Goal: Task Accomplishment & Management: Complete application form

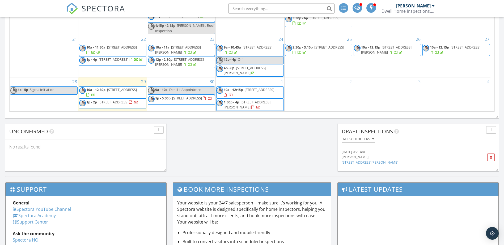
scroll to position [385, 0]
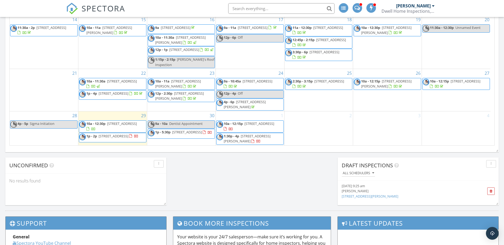
click at [378, 130] on div "3" at bounding box center [387, 129] width 69 height 34
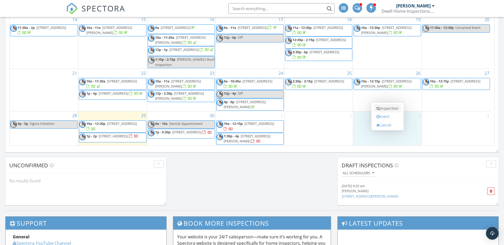
click at [386, 111] on link "Inspection" at bounding box center [387, 108] width 27 height 8
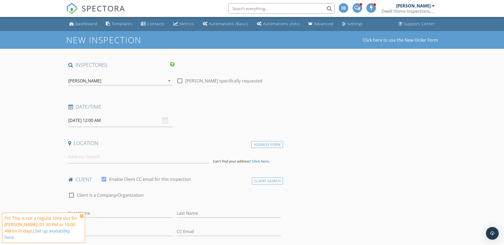
click at [84, 119] on input "10/03/2025 12:00 AM" at bounding box center [120, 120] width 104 height 13
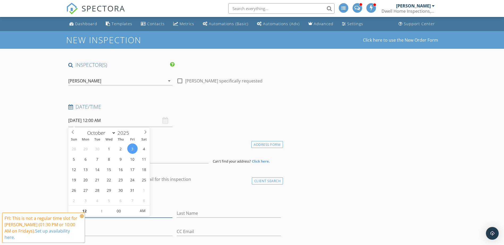
click at [98, 216] on input "First Name" at bounding box center [120, 213] width 104 height 9
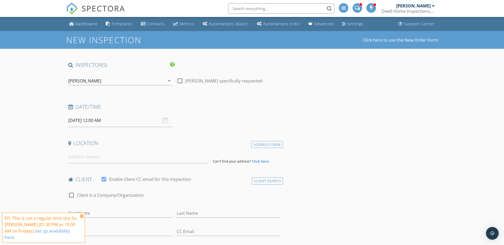
click at [109, 119] on input "10/03/2025 12:00 AM" at bounding box center [120, 120] width 104 height 13
type input "11"
type input "10/03/2025 11:00 PM"
click at [99, 215] on span at bounding box center [99, 213] width 4 height 5
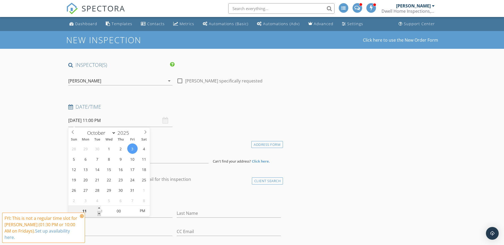
type input "10"
click at [99, 215] on span at bounding box center [99, 213] width 4 height 5
type input "[DATE] 10:00 AM"
drag, startPoint x: 99, startPoint y: 215, endPoint x: 140, endPoint y: 210, distance: 41.9
click at [140, 210] on span "PM" at bounding box center [142, 211] width 15 height 11
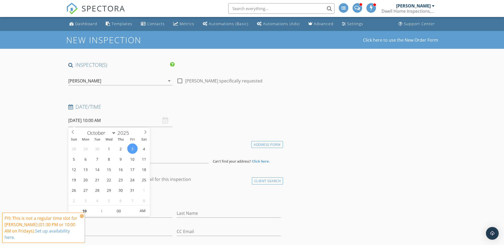
drag, startPoint x: 407, startPoint y: 147, endPoint x: 404, endPoint y: 145, distance: 3.0
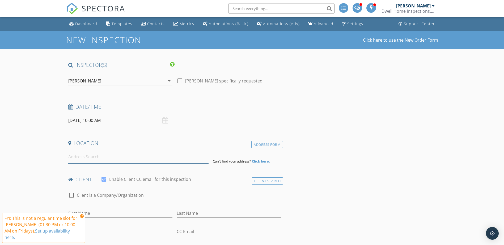
click at [100, 161] on input at bounding box center [138, 157] width 140 height 13
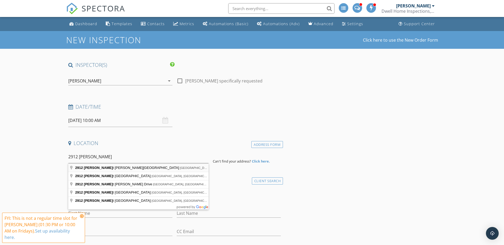
type input "2912 West Santiago Street, Tampa, FL, USA"
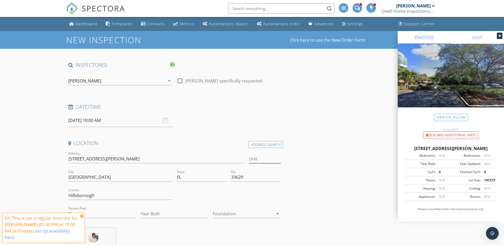
click at [259, 157] on input "Unit" at bounding box center [265, 159] width 32 height 9
type input "1903"
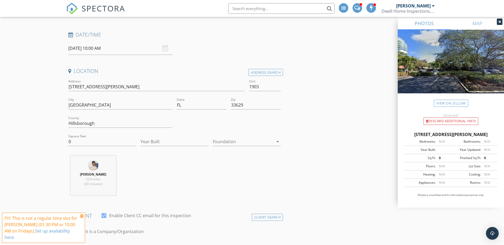
scroll to position [73, 0]
click at [82, 141] on input "0" at bounding box center [102, 141] width 68 height 9
type input "2405"
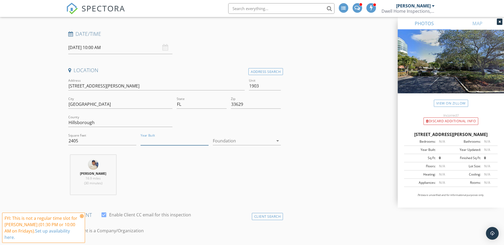
click at [146, 142] on input "Year Built" at bounding box center [174, 141] width 68 height 9
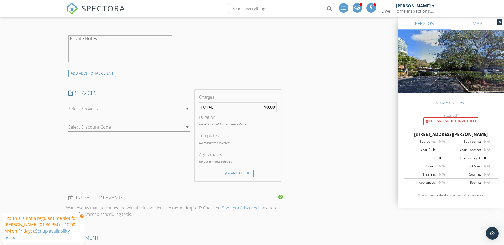
scroll to position [412, 0]
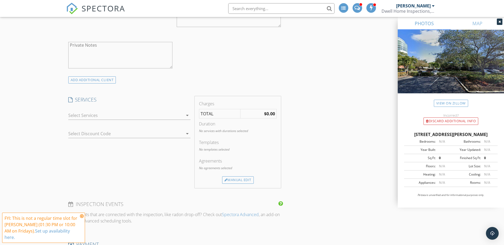
type input "2024"
click at [100, 114] on div at bounding box center [125, 115] width 115 height 8
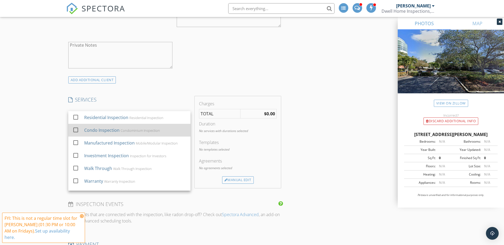
click at [75, 130] on div at bounding box center [75, 130] width 9 height 9
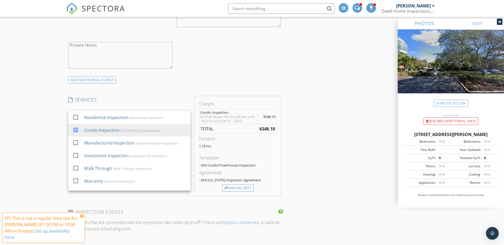
click at [55, 131] on div "New Inspection Click here to use the New Order Form INSPECTOR(S) check_box Kevi…" at bounding box center [252, 155] width 504 height 1073
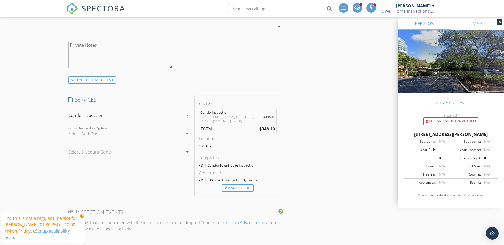
click at [76, 135] on div at bounding box center [125, 134] width 115 height 8
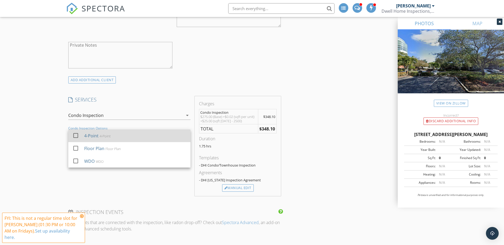
click at [73, 136] on div at bounding box center [75, 135] width 9 height 9
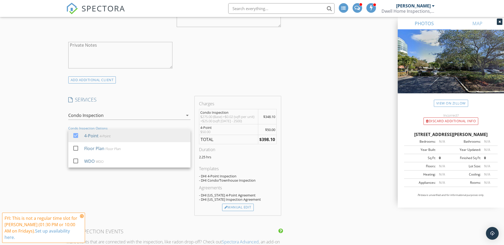
click at [45, 136] on div "New Inspection Click here to use the New Order Form INSPECTOR(S) check_box Kevi…" at bounding box center [252, 165] width 504 height 1093
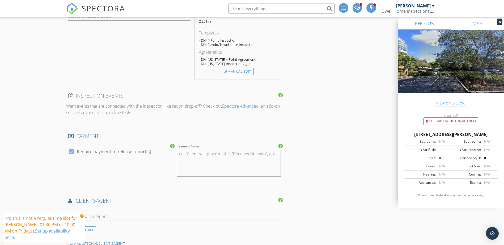
scroll to position [591, 0]
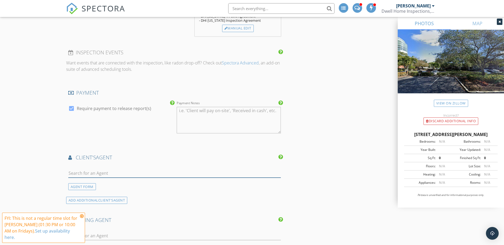
click at [127, 173] on input "text" at bounding box center [174, 173] width 213 height 9
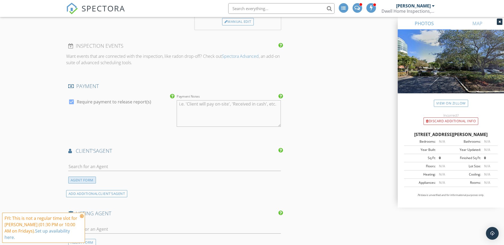
click at [87, 180] on div "AGENT FORM" at bounding box center [82, 180] width 28 height 7
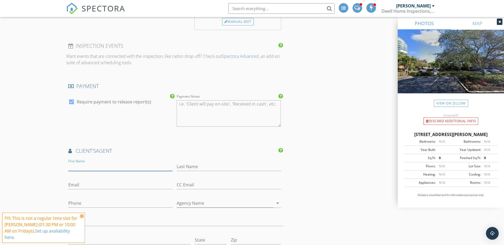
click at [82, 167] on input "First Name" at bounding box center [120, 167] width 104 height 9
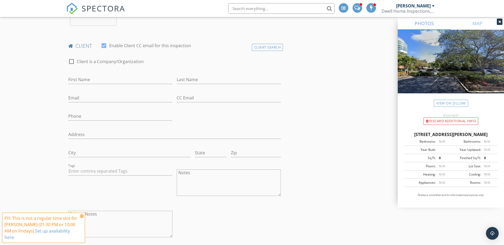
scroll to position [242, 0]
click at [74, 81] on input "First Name" at bounding box center [120, 80] width 104 height 9
type input "[PERSON_NAME]"
click at [74, 98] on input "Email" at bounding box center [120, 99] width 104 height 9
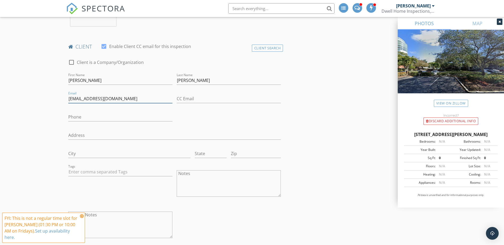
type input "[EMAIL_ADDRESS][DOMAIN_NAME]"
type input "[PERSON_NAME][EMAIL_ADDRESS][PERSON_NAME][DOMAIN_NAME]"
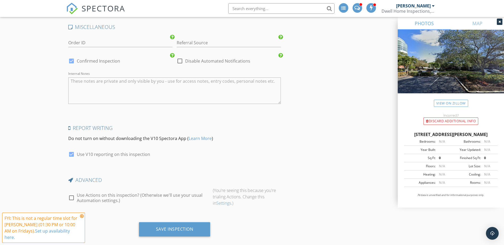
scroll to position [1005, 0]
type input "[PHONE_NUMBER]"
click at [71, 59] on div at bounding box center [71, 59] width 9 height 9
checkbox input "false"
checkbox input "true"
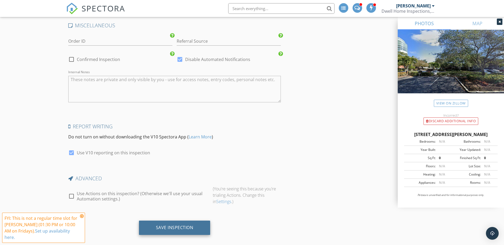
click at [162, 232] on div "Save Inspection" at bounding box center [174, 228] width 71 height 14
click at [500, 22] on icon at bounding box center [499, 21] width 2 height 3
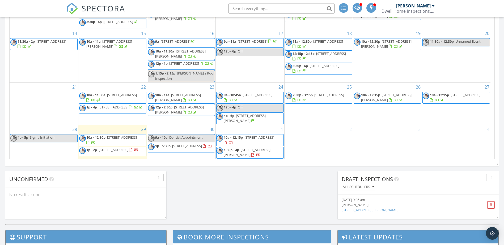
scroll to position [414, 0]
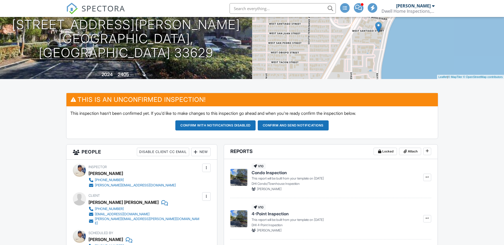
click at [101, 10] on span "SPECTORA" at bounding box center [104, 8] width 44 height 11
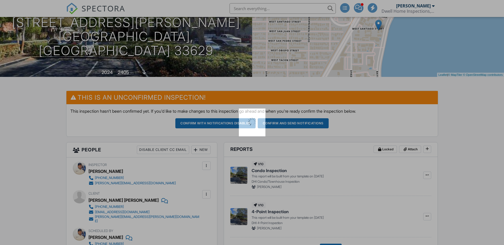
scroll to position [66, 0]
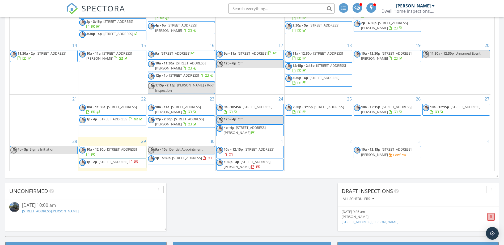
scroll to position [372, 0]
